Goal: Transaction & Acquisition: Obtain resource

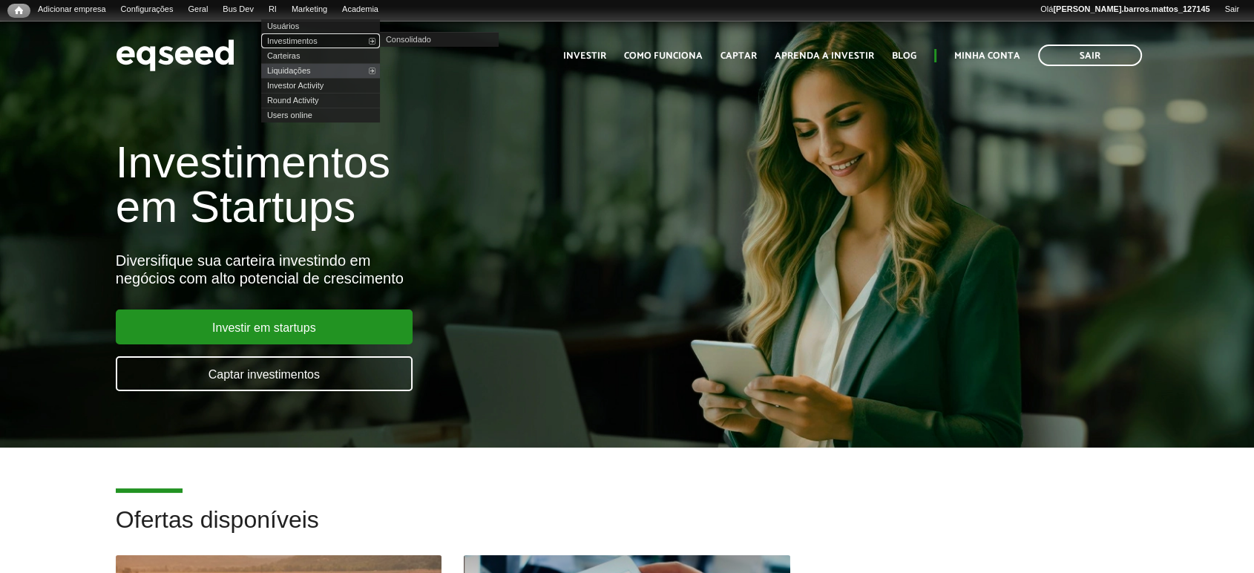
click at [292, 41] on link "Investimentos" at bounding box center [320, 40] width 119 height 15
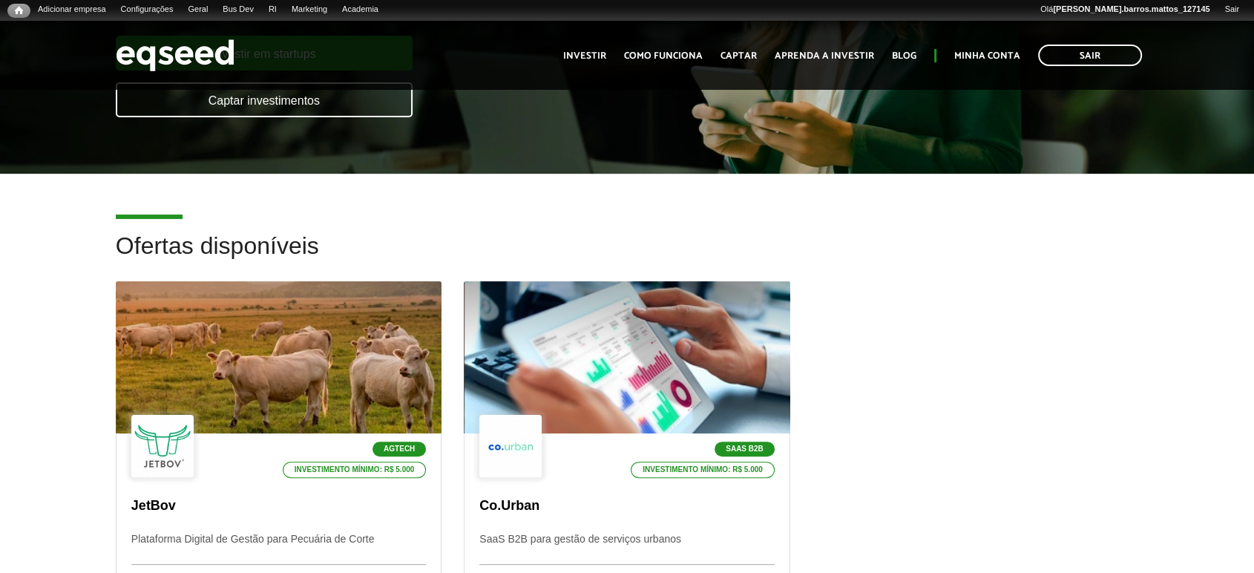
scroll to position [309, 0]
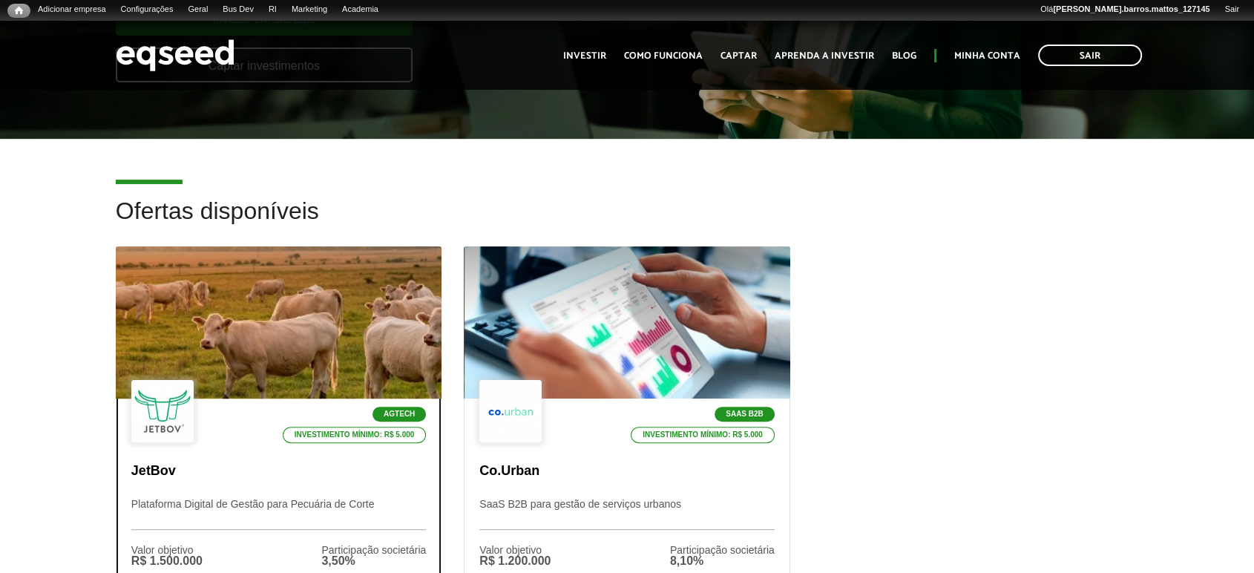
click at [404, 445] on div "Agtech Investimento mínimo: R$ 5.000 JetBov Plataforma Digital de Gestão para P…" at bounding box center [278, 510] width 324 height 225
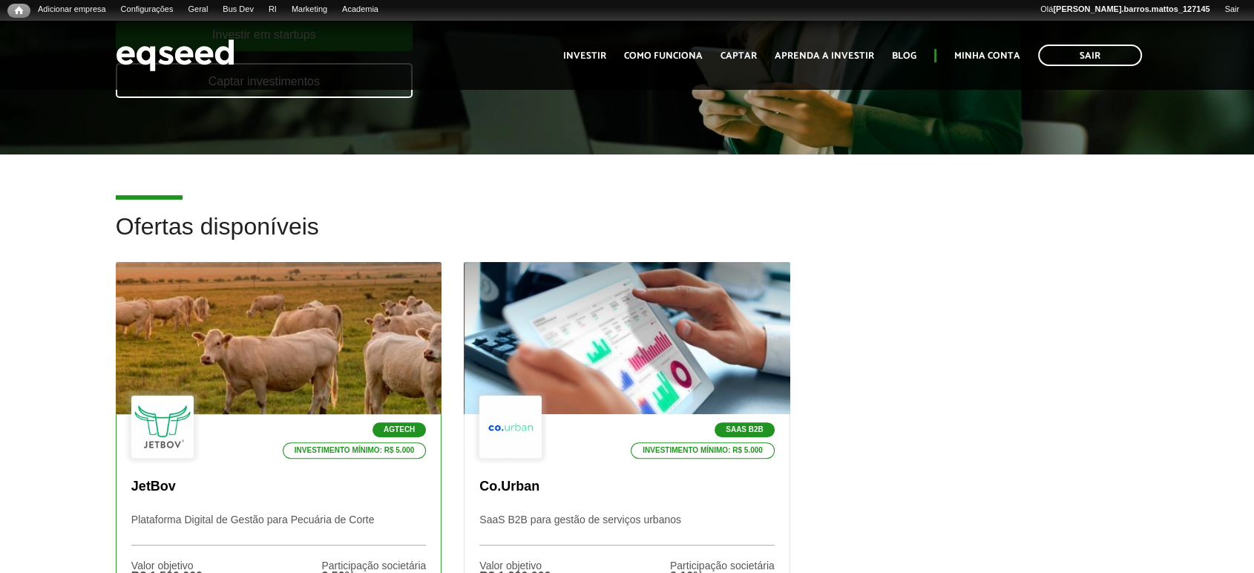
scroll to position [295, 0]
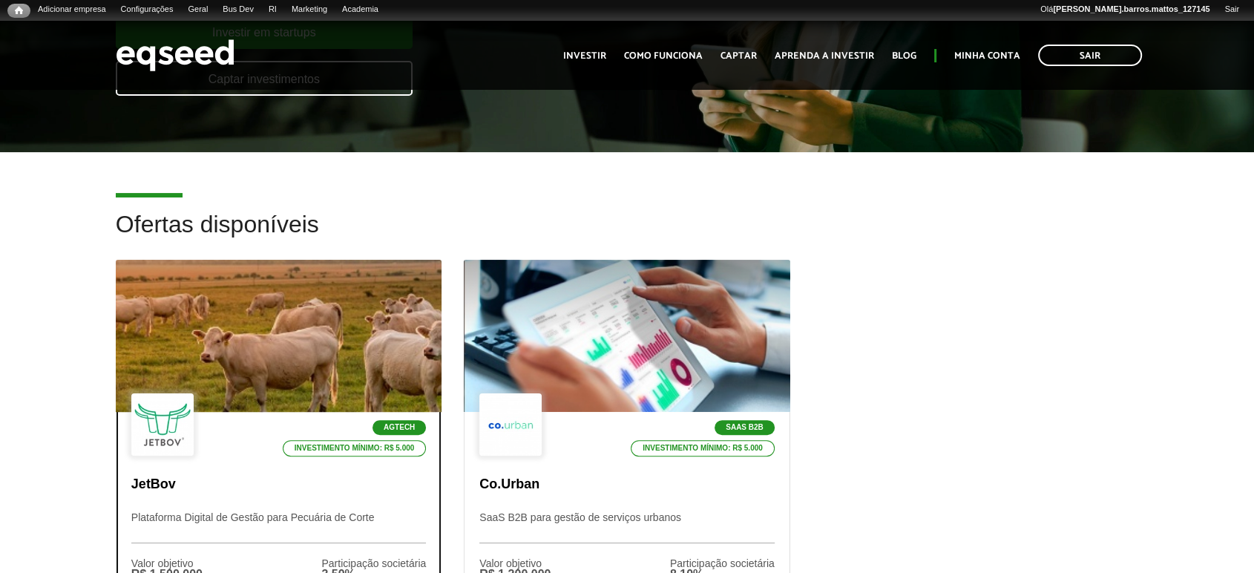
click at [176, 279] on div at bounding box center [278, 336] width 391 height 182
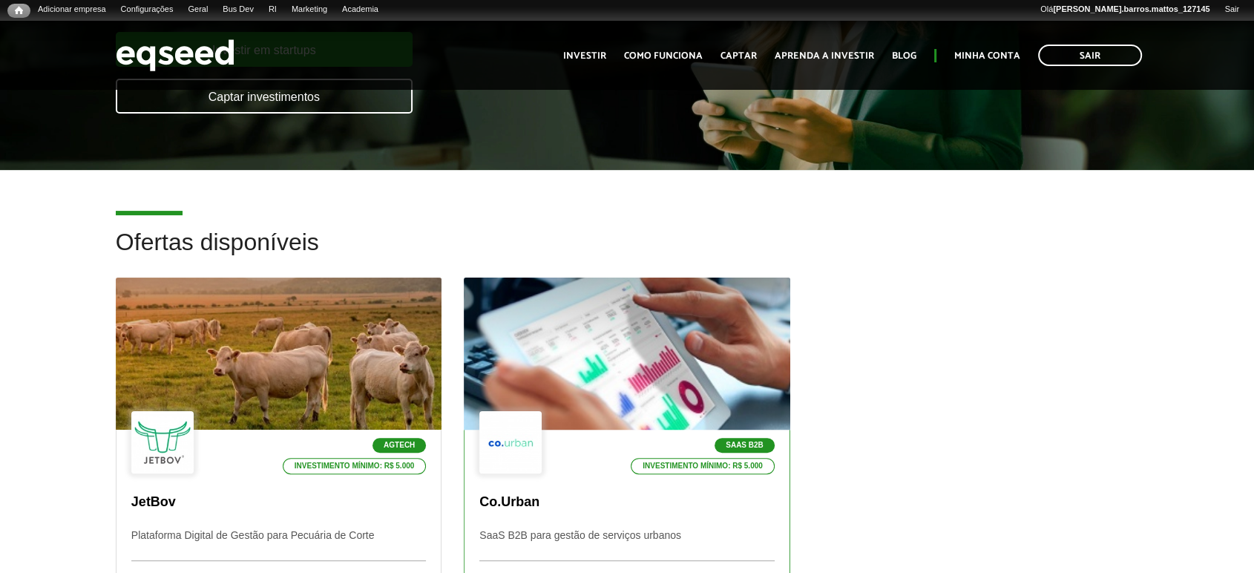
scroll to position [276, 0]
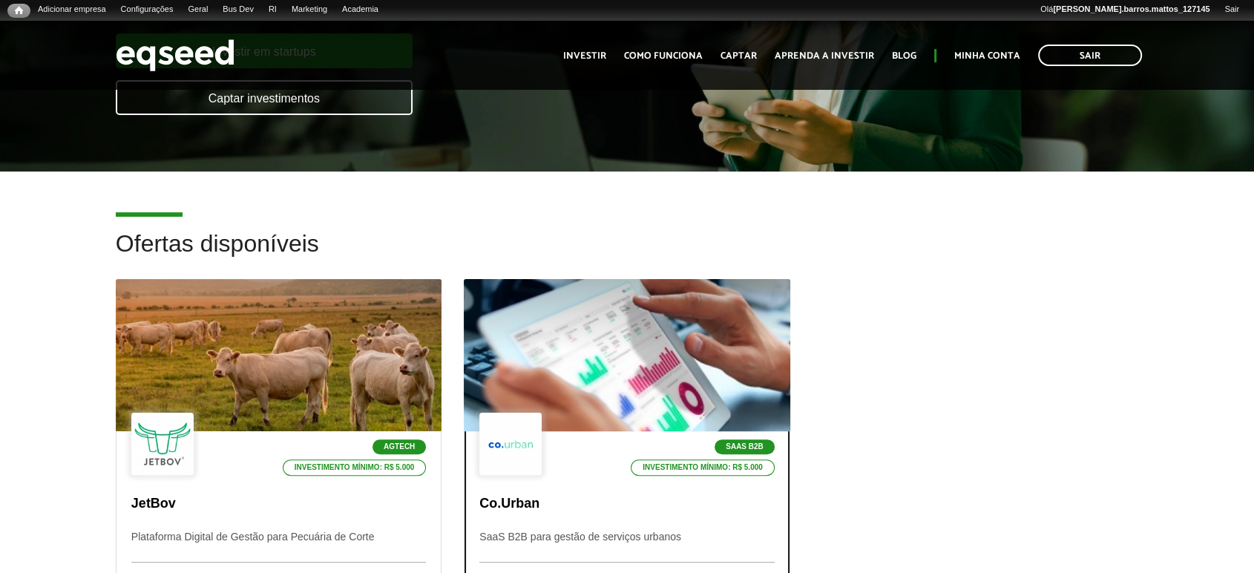
click at [641, 384] on div at bounding box center [626, 355] width 391 height 182
